Goal: Check status: Check status

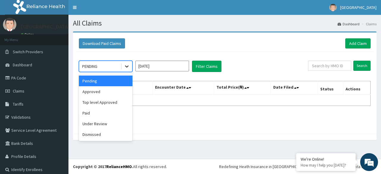
click at [125, 64] on icon at bounding box center [127, 66] width 6 height 6
click at [97, 114] on div "Paid" at bounding box center [106, 113] width 54 height 11
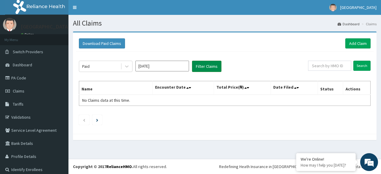
click at [207, 65] on button "Filter Claims" at bounding box center [207, 66] width 30 height 11
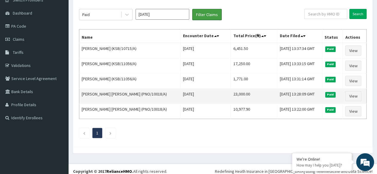
scroll to position [55, 0]
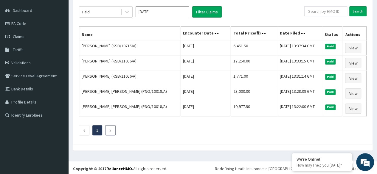
click at [108, 129] on li at bounding box center [110, 130] width 10 height 10
click at [109, 129] on li at bounding box center [110, 130] width 10 height 10
click at [85, 129] on icon "Previous page" at bounding box center [84, 131] width 3 height 4
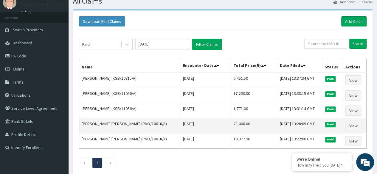
scroll to position [0, 0]
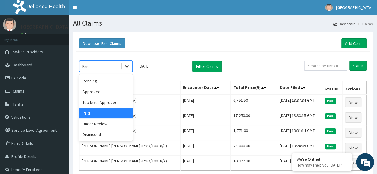
click at [126, 66] on icon at bounding box center [127, 67] width 4 height 2
drag, startPoint x: 109, startPoint y: 114, endPoint x: 125, endPoint y: 94, distance: 25.4
click at [109, 114] on div "Paid" at bounding box center [106, 113] width 54 height 11
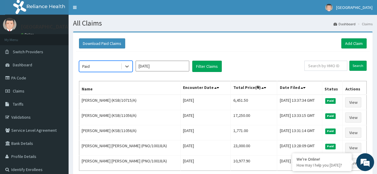
click at [159, 66] on input "[DATE]" at bounding box center [163, 66] width 54 height 11
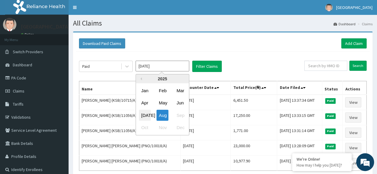
click at [147, 115] on div "[DATE]" at bounding box center [145, 115] width 12 height 11
type input "[DATE]"
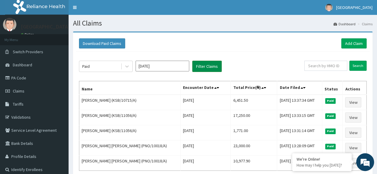
click at [205, 67] on button "Filter Claims" at bounding box center [207, 66] width 30 height 11
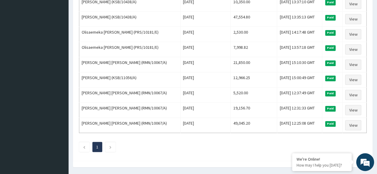
scroll to position [233, 0]
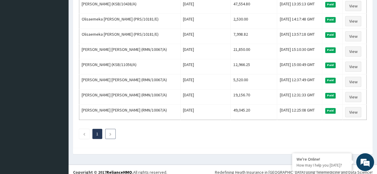
click at [109, 129] on li at bounding box center [110, 134] width 10 height 10
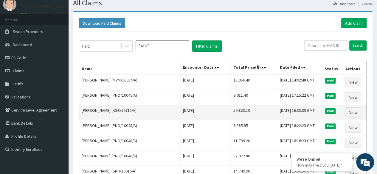
scroll to position [30, 0]
